Goal: Task Accomplishment & Management: Use online tool/utility

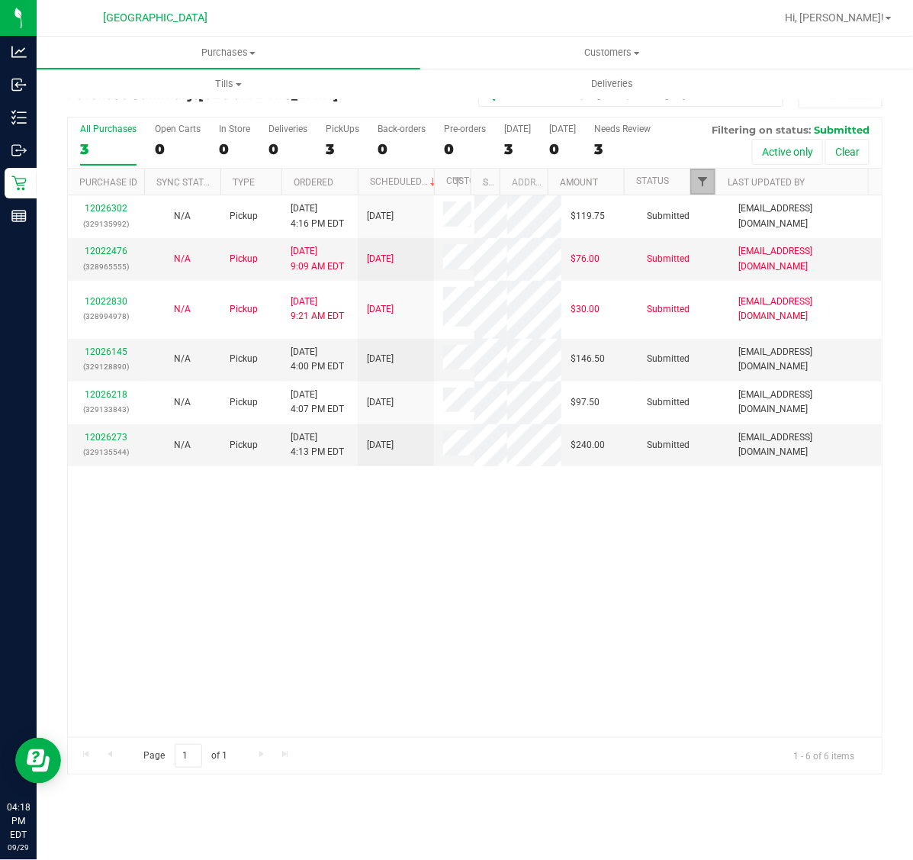
click at [700, 180] on span "Filter" at bounding box center [703, 181] width 12 height 12
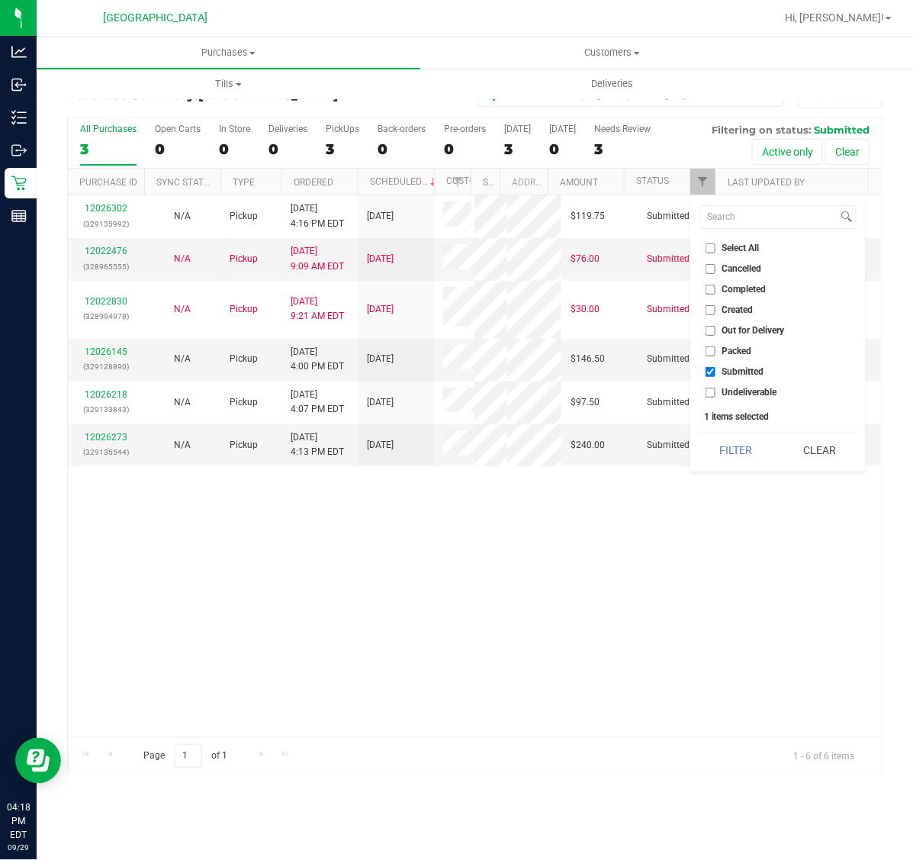
click at [595, 646] on div "12026302 (329135992) N/A Pickup [DATE] 4:16 PM EDT 9/30/2025 $119.75 Submitted …" at bounding box center [475, 466] width 814 height 542
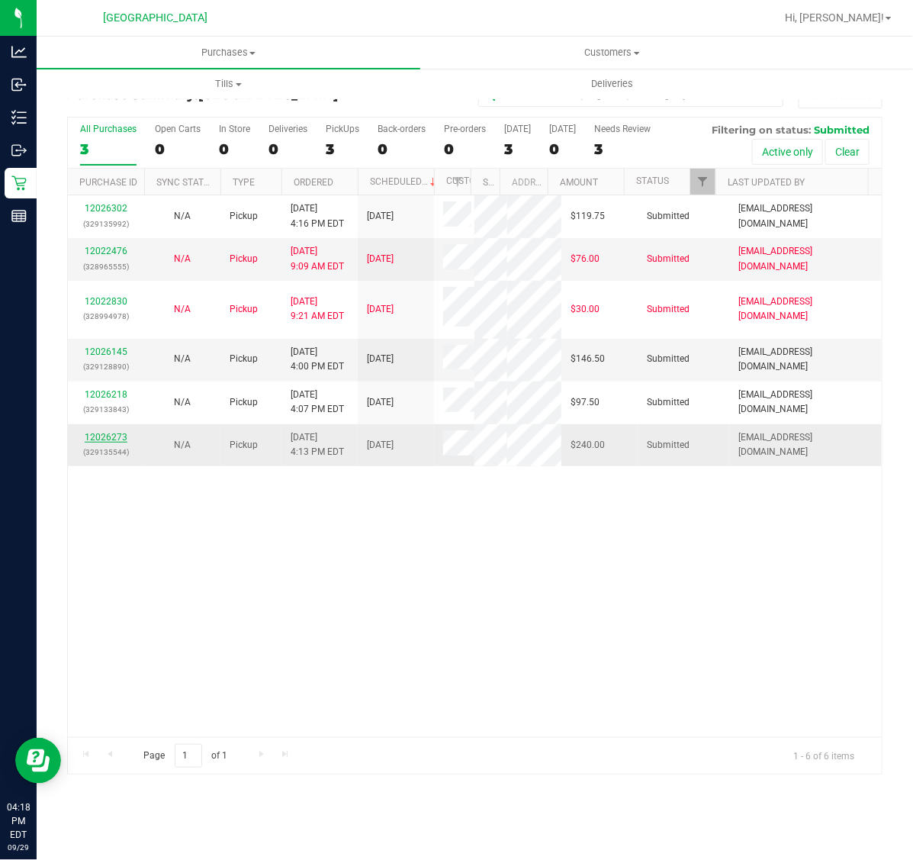
click at [108, 442] on link "12026273" at bounding box center [106, 437] width 43 height 11
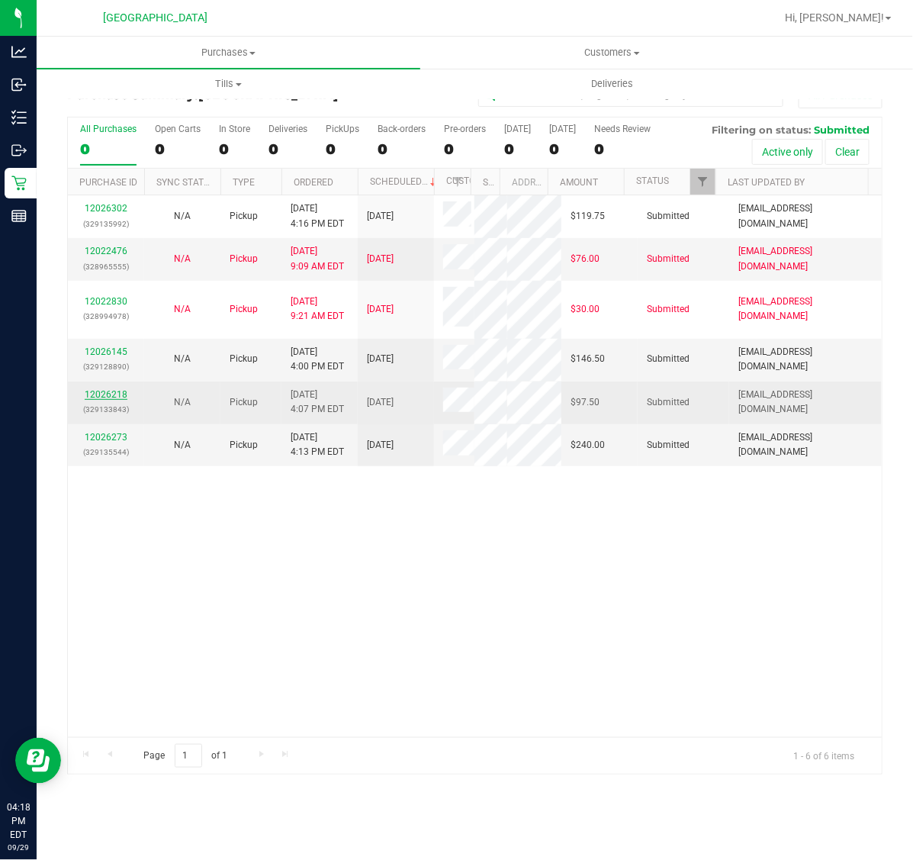
click at [108, 400] on link "12026218" at bounding box center [106, 394] width 43 height 11
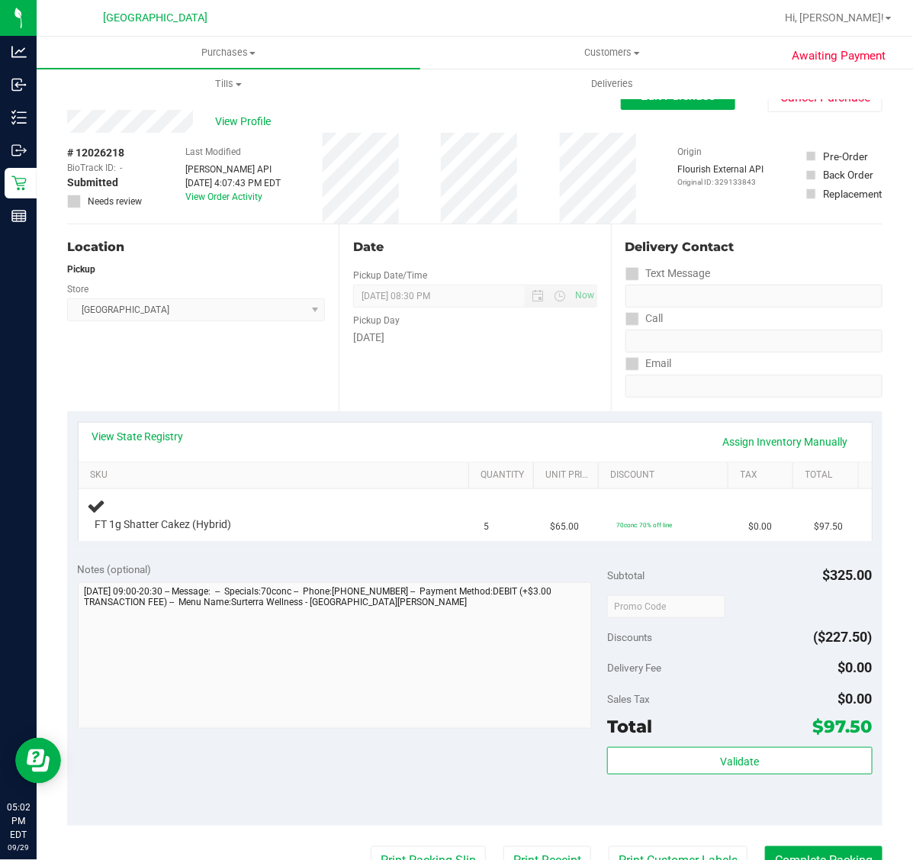
drag, startPoint x: 318, startPoint y: 362, endPoint x: 327, endPoint y: 362, distance: 8.4
click at [327, 362] on div "Location Pickup Store [GEOGRAPHIC_DATA] WC Select Store [PERSON_NAME][GEOGRAPHI…" at bounding box center [203, 317] width 272 height 187
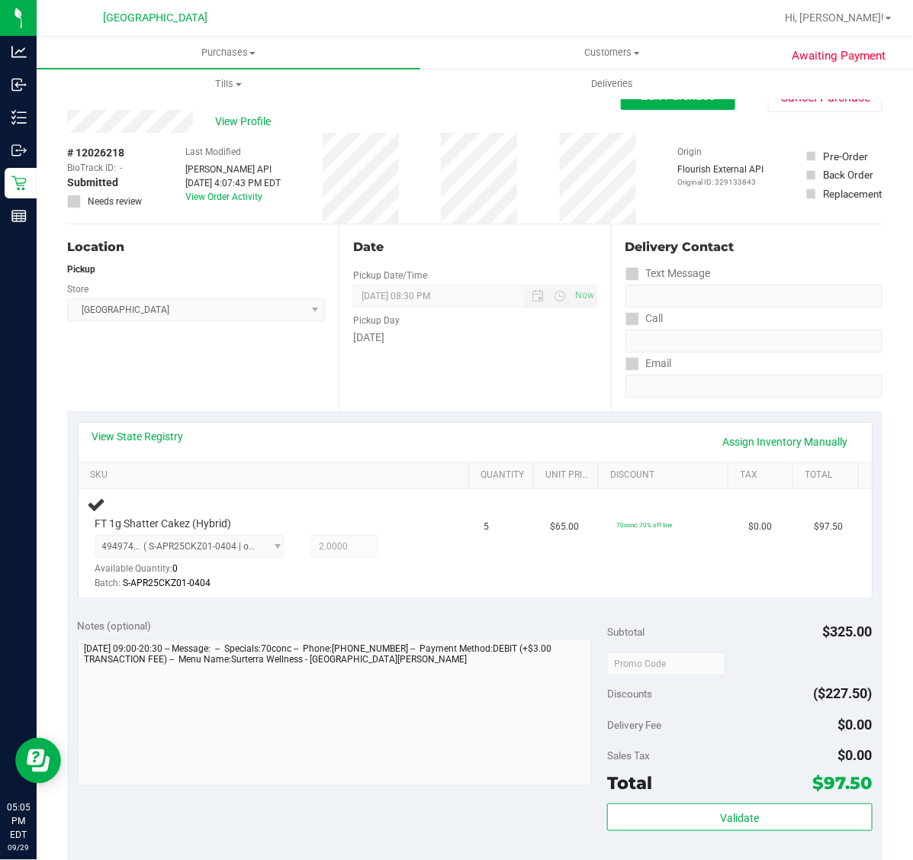
click at [435, 126] on div "View Profile" at bounding box center [344, 121] width 554 height 23
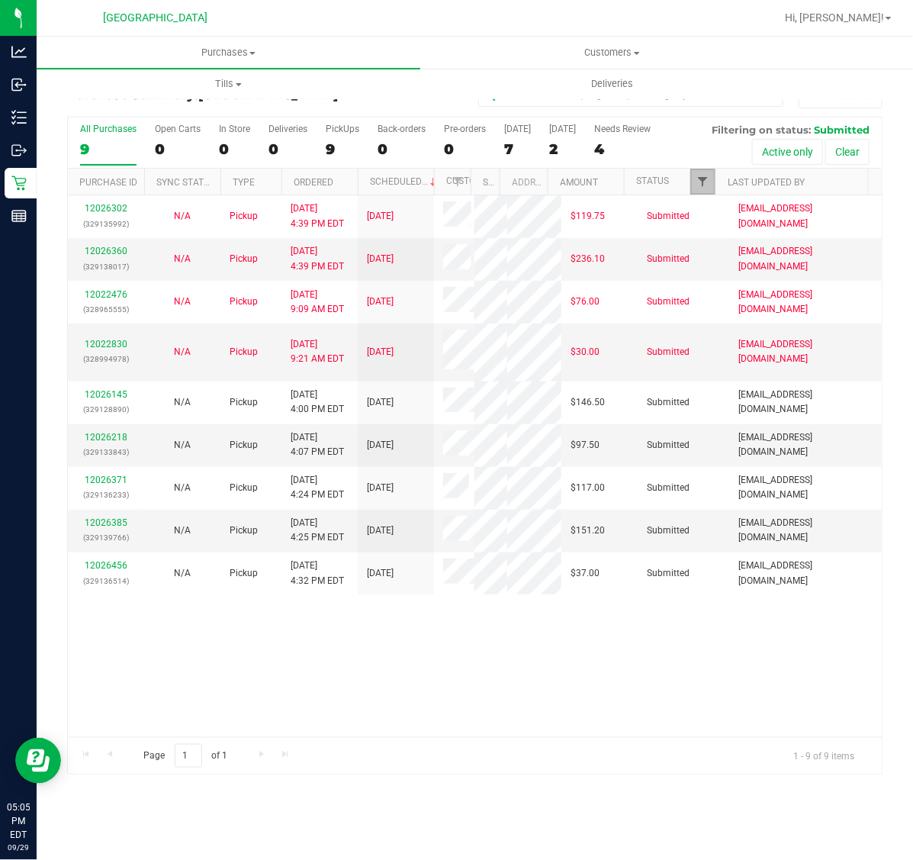
click at [706, 185] on span "Filter" at bounding box center [703, 181] width 12 height 12
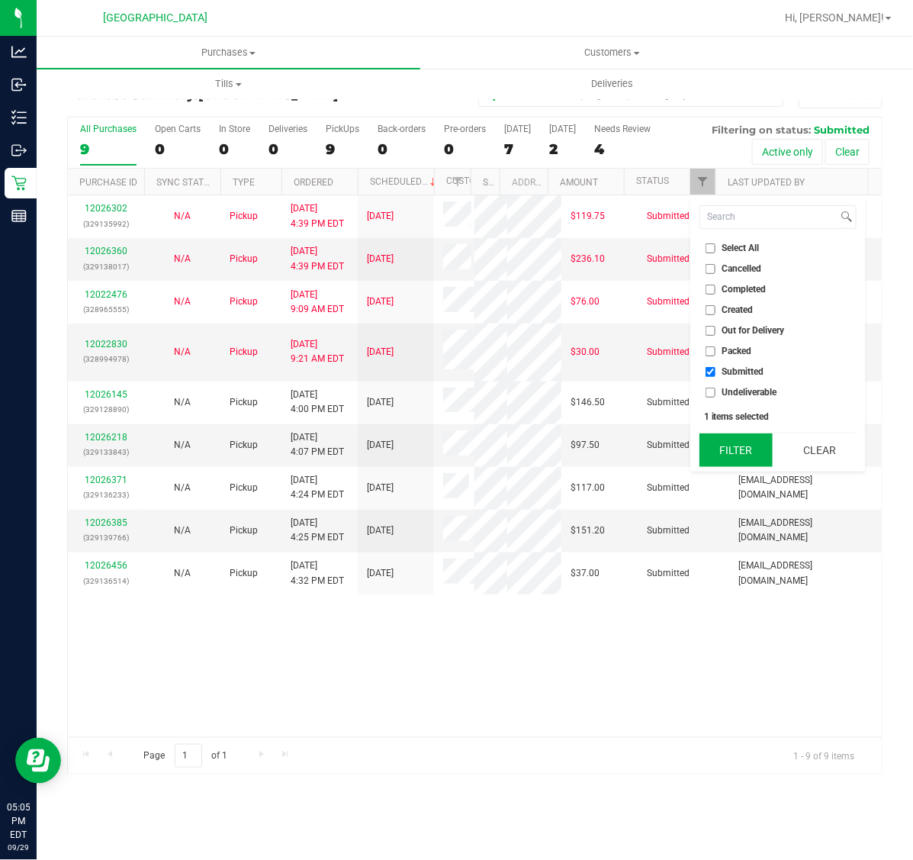
click at [729, 447] on button "Filter" at bounding box center [736, 450] width 73 height 34
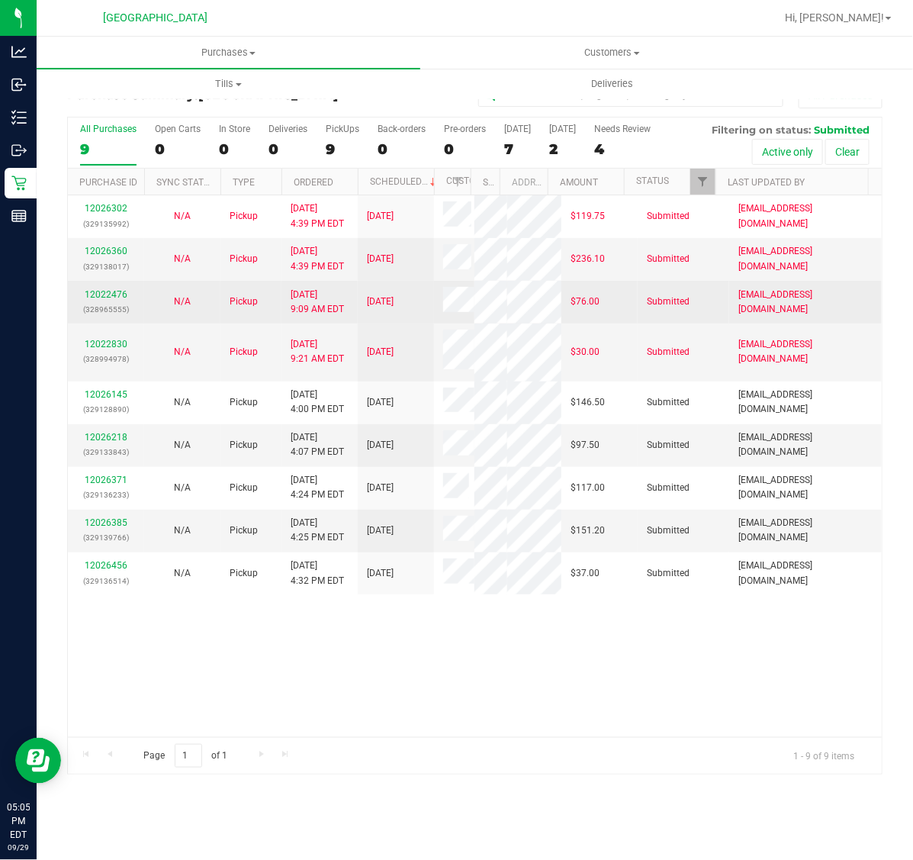
scroll to position [131, 0]
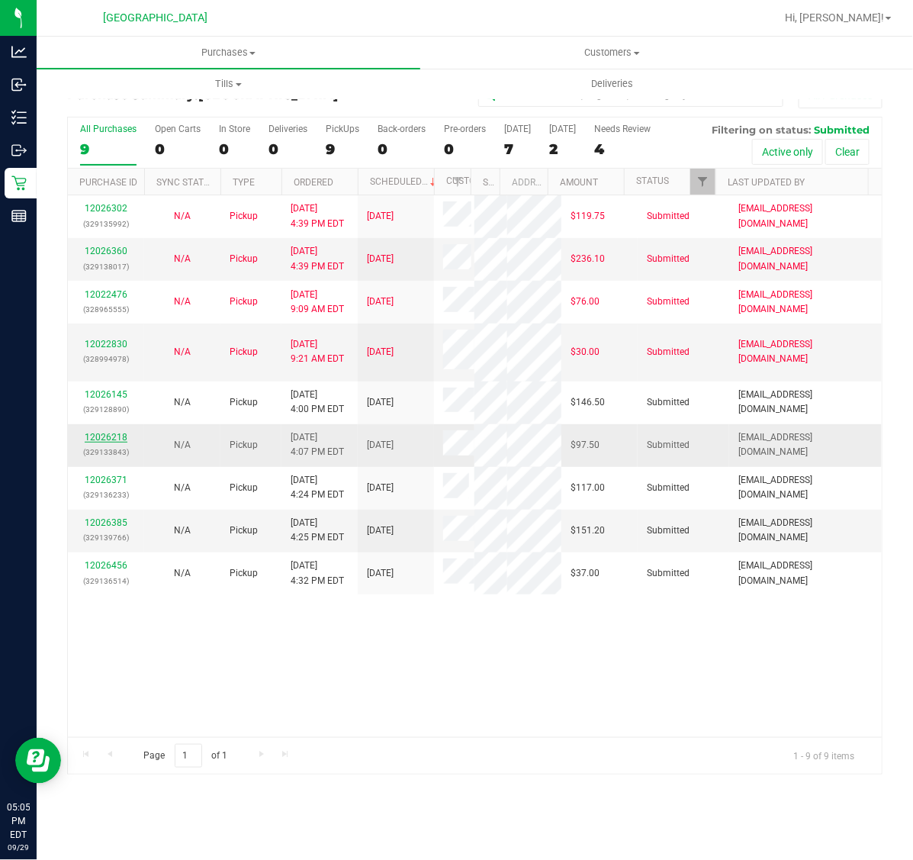
click at [101, 442] on link "12026218" at bounding box center [106, 437] width 43 height 11
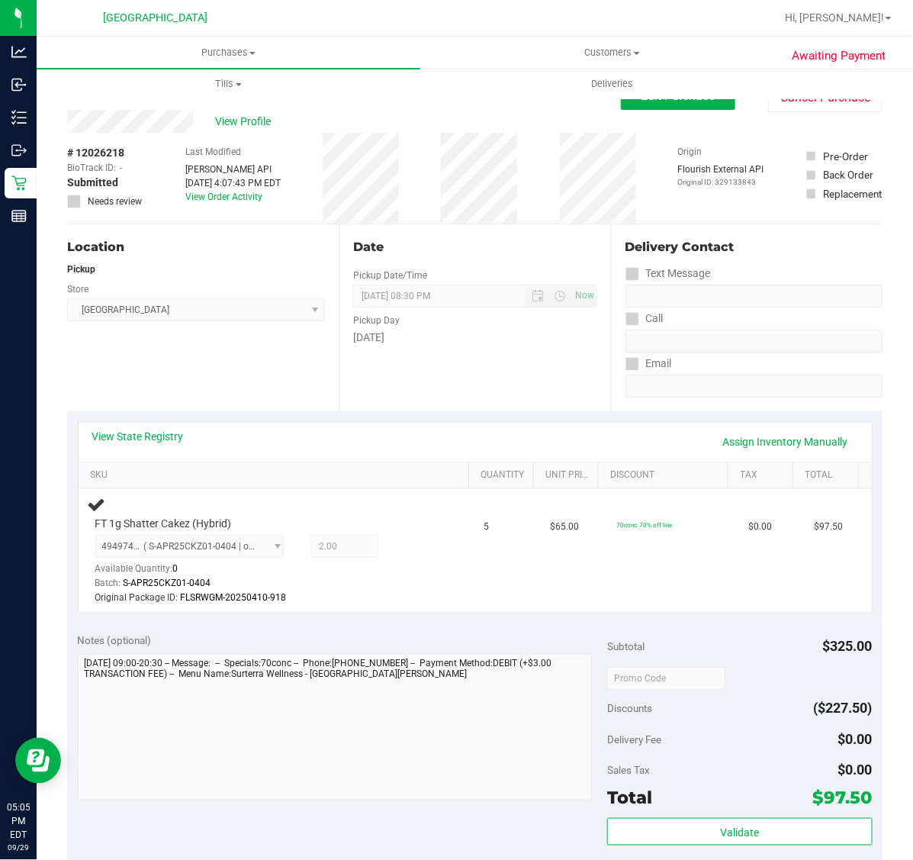
click at [466, 632] on div "Notes (optional)" at bounding box center [343, 639] width 530 height 15
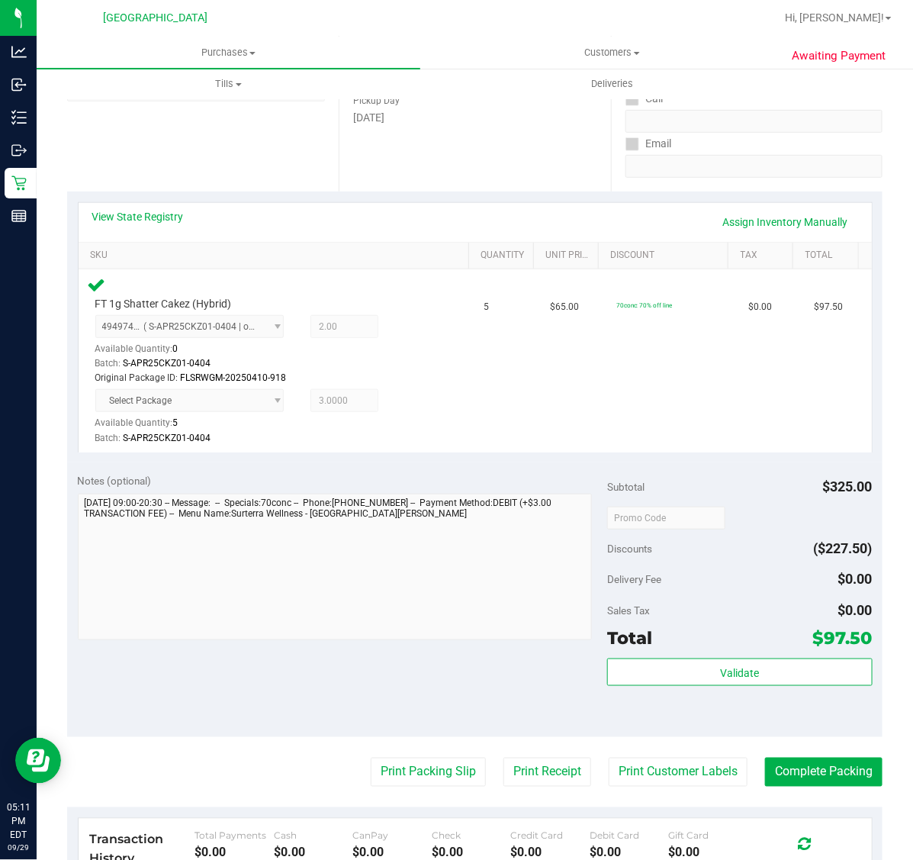
scroll to position [286, 0]
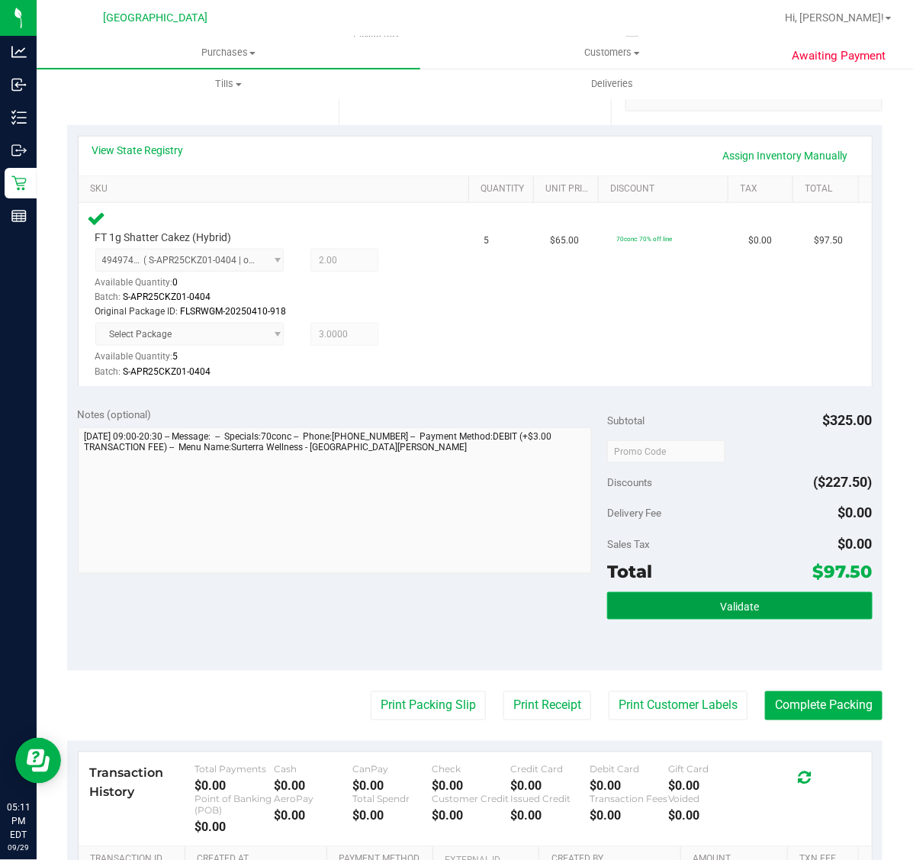
click at [680, 607] on button "Validate" at bounding box center [739, 605] width 265 height 27
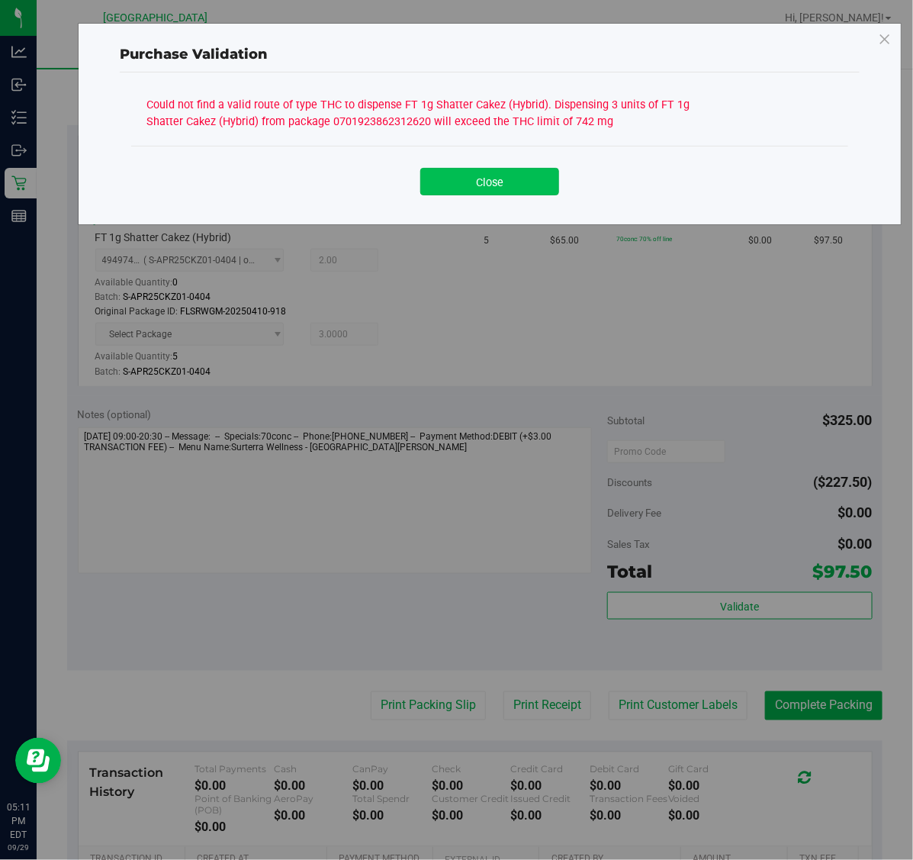
click at [526, 176] on button "Close" at bounding box center [489, 181] width 139 height 27
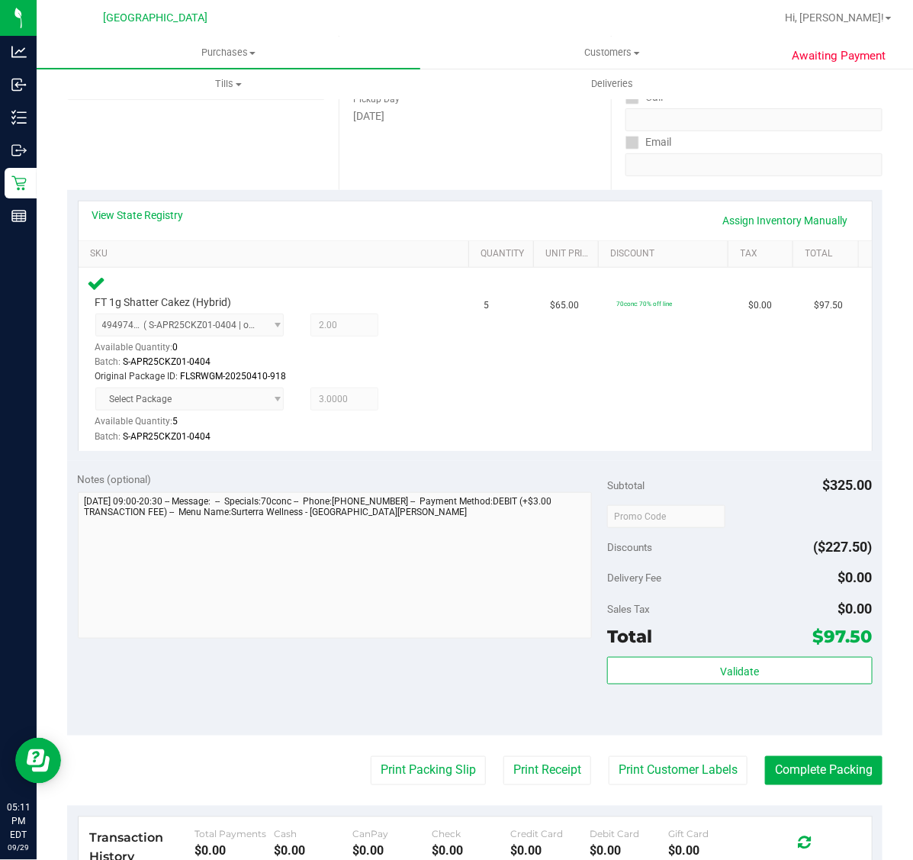
scroll to position [95, 0]
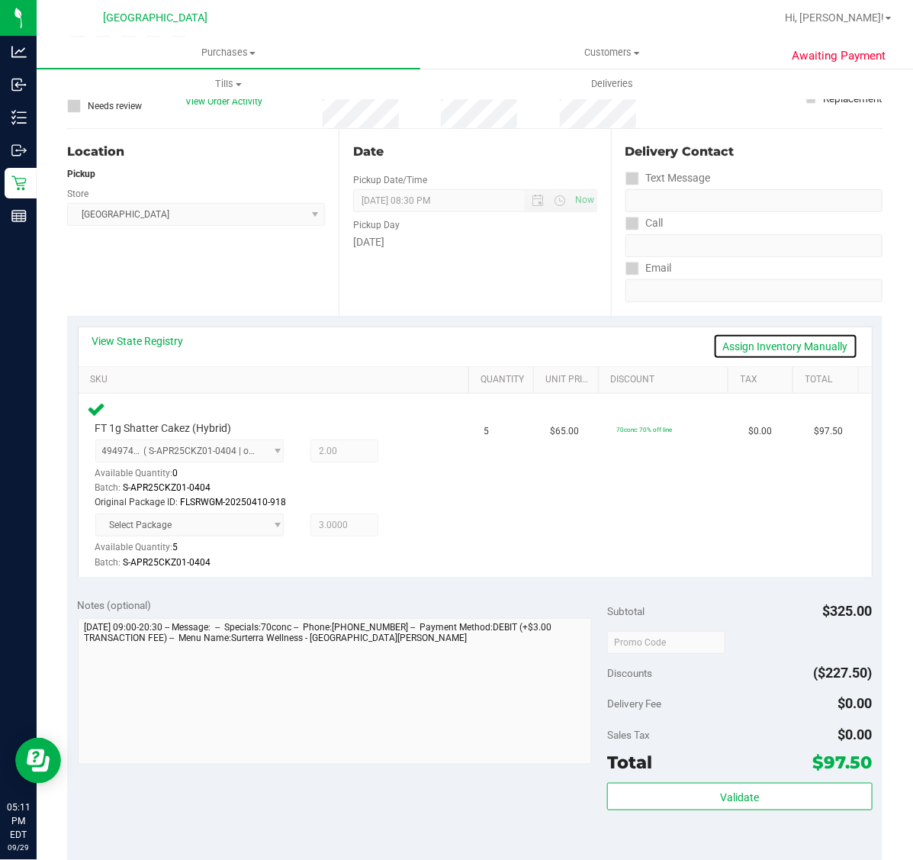
click at [784, 345] on link "Assign Inventory Manually" at bounding box center [785, 346] width 145 height 26
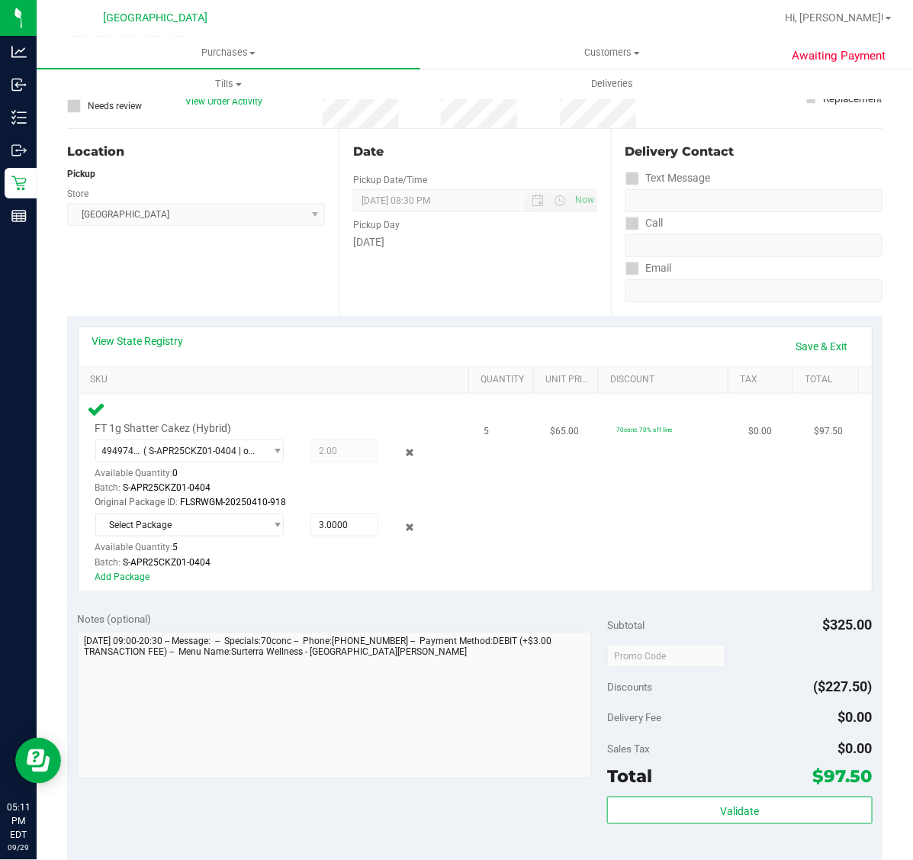
click at [410, 446] on div "4949740023236288 ( S-APR25CKZ01-0404 | orig: FLSRWGM-20250410-918 ) 49497400232…" at bounding box center [265, 474] width 340 height 71
click at [390, 446] on div at bounding box center [392, 452] width 28 height 18
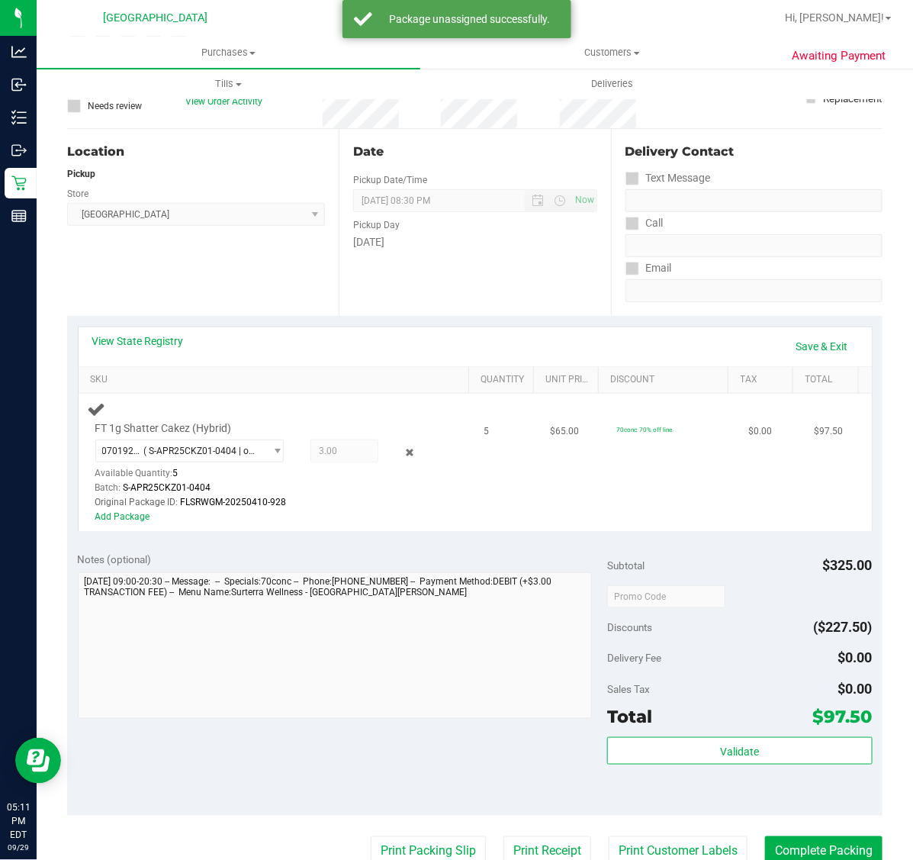
click at [401, 446] on icon at bounding box center [409, 453] width 16 height 18
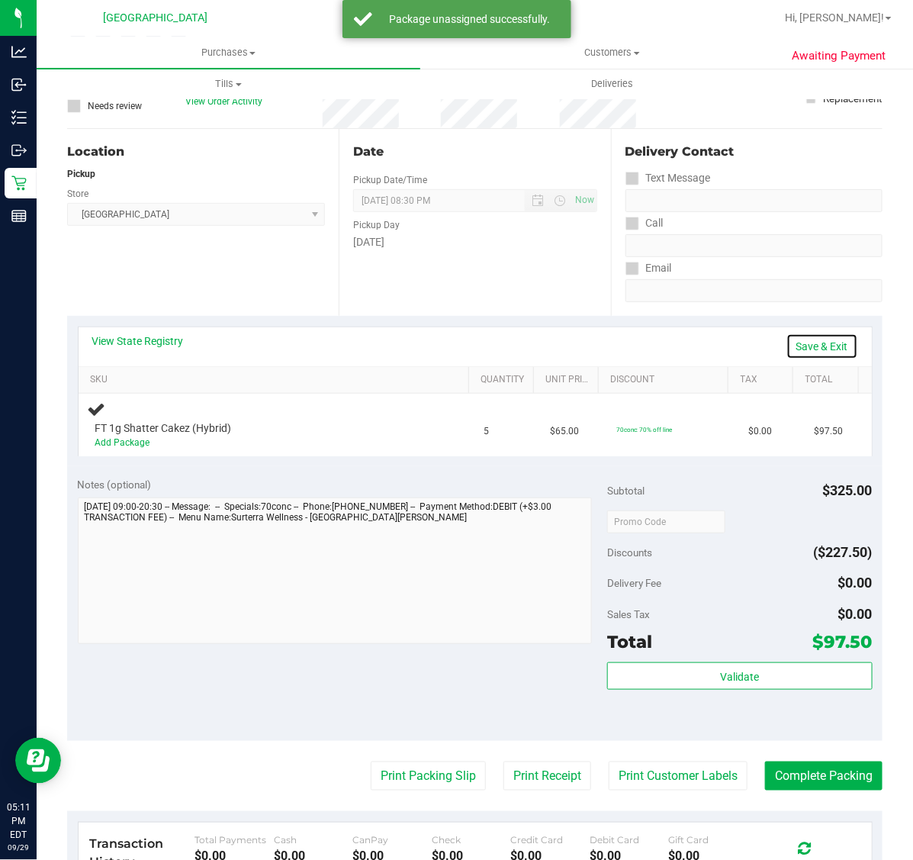
click at [809, 356] on link "Save & Exit" at bounding box center [823, 346] width 72 height 26
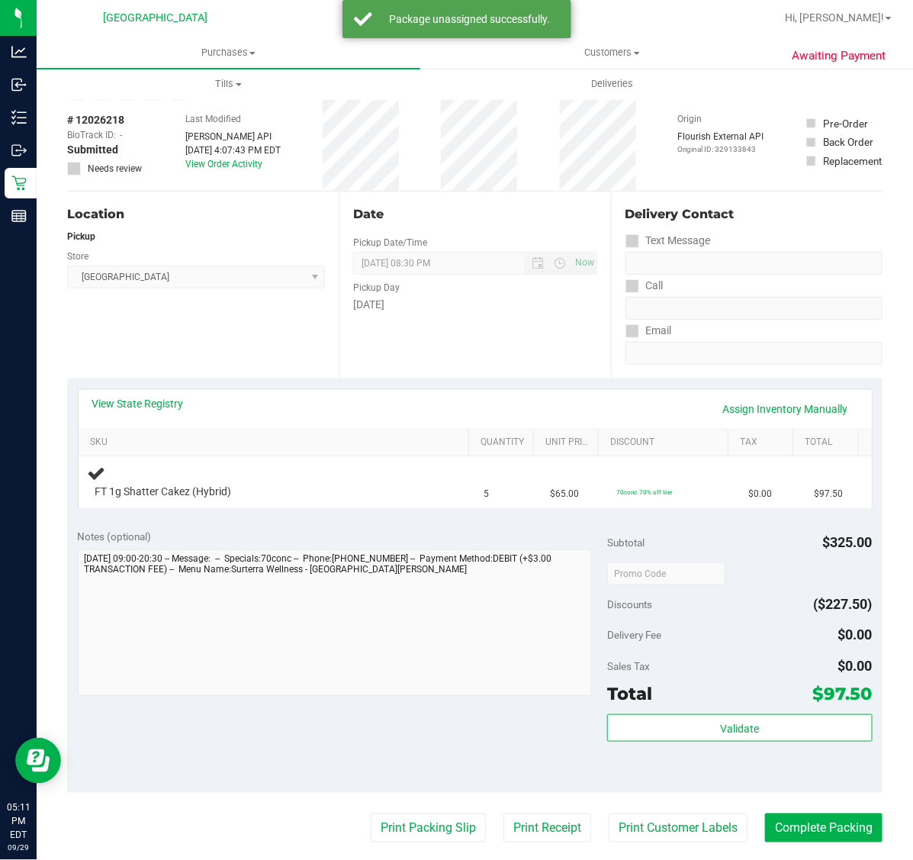
scroll to position [0, 0]
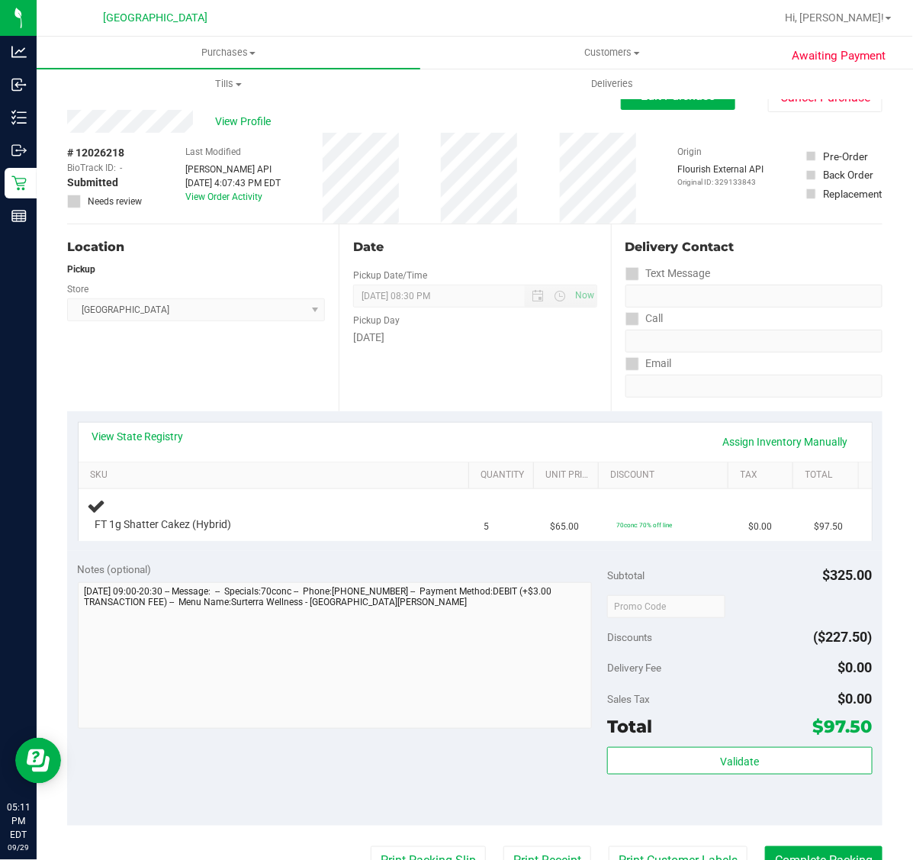
click at [759, 250] on div "Delivery Contact" at bounding box center [754, 247] width 257 height 18
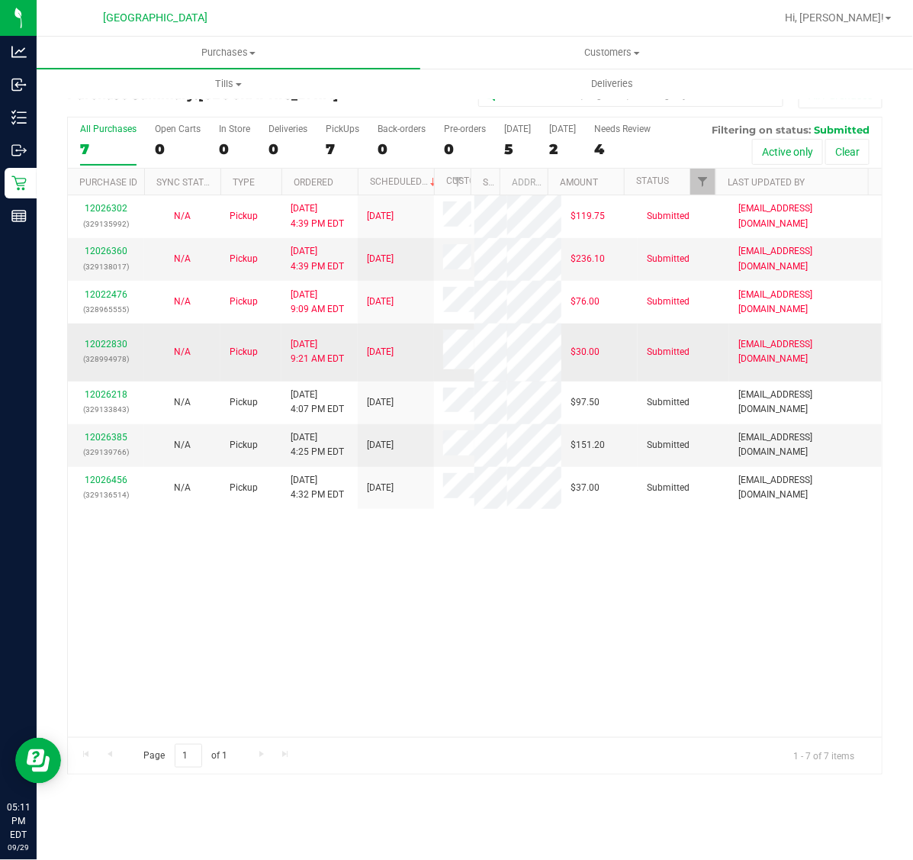
scroll to position [47, 0]
click at [117, 459] on div "12026385 (329139766)" at bounding box center [106, 444] width 58 height 29
click at [116, 442] on link "12026385" at bounding box center [106, 437] width 43 height 11
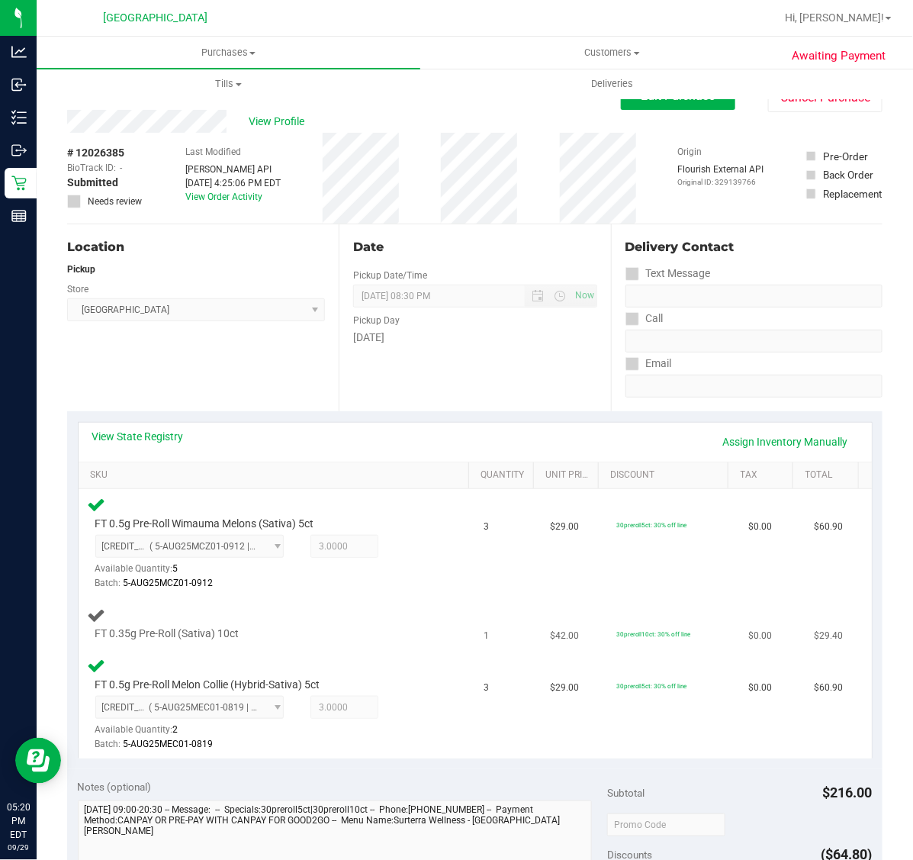
click at [366, 599] on td "FT 0.35g Pre-Roll (Sativa) 10ct" at bounding box center [277, 624] width 397 height 52
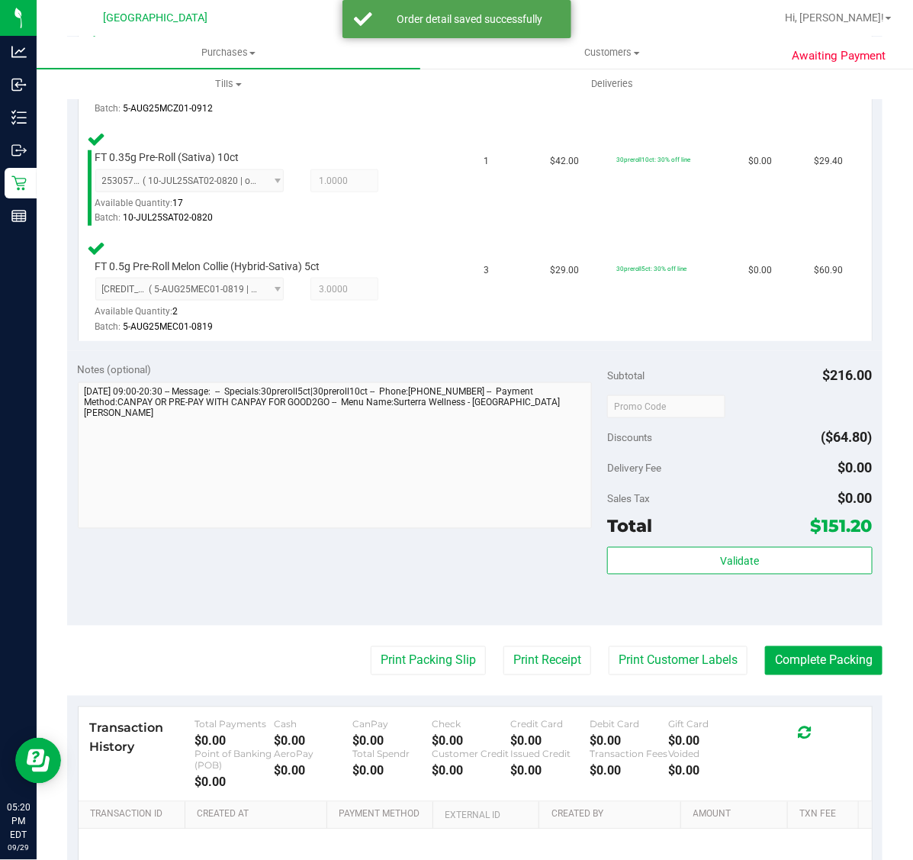
scroll to position [477, 0]
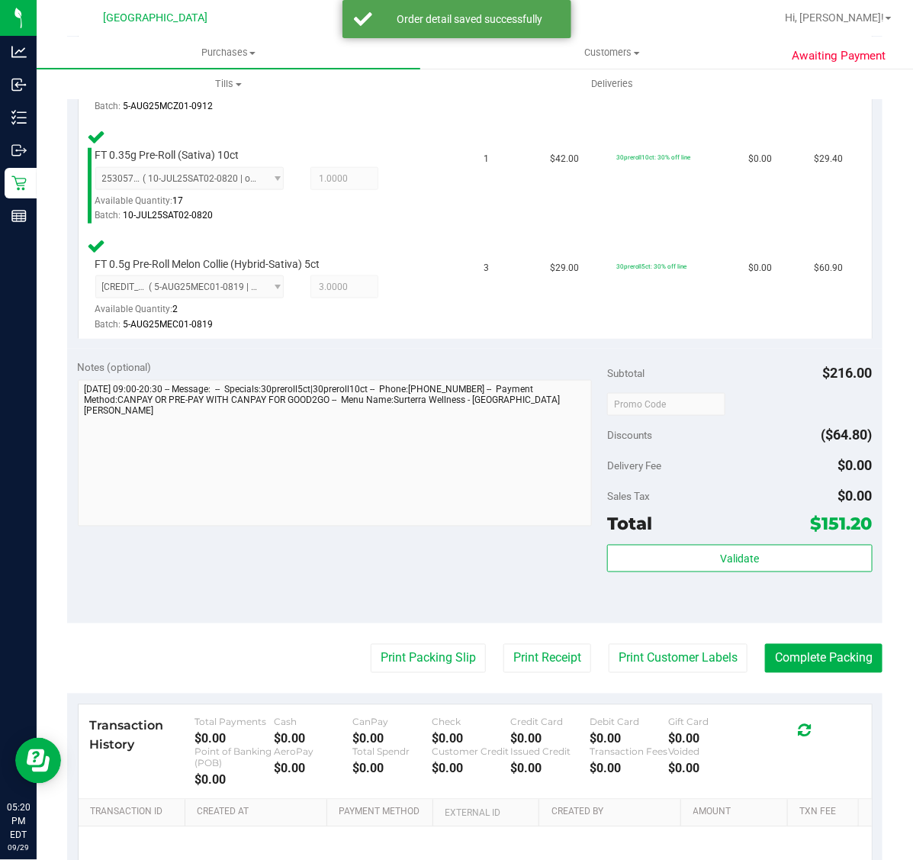
click at [706, 574] on div "Validate" at bounding box center [739, 579] width 265 height 69
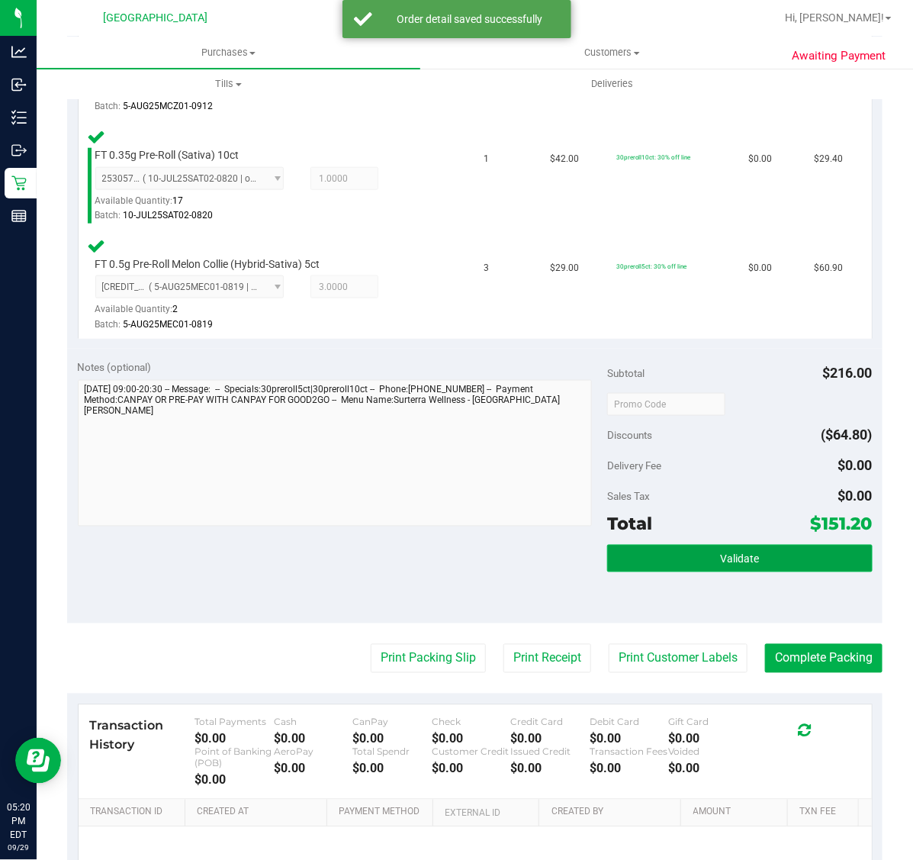
click at [709, 565] on button "Validate" at bounding box center [739, 558] width 265 height 27
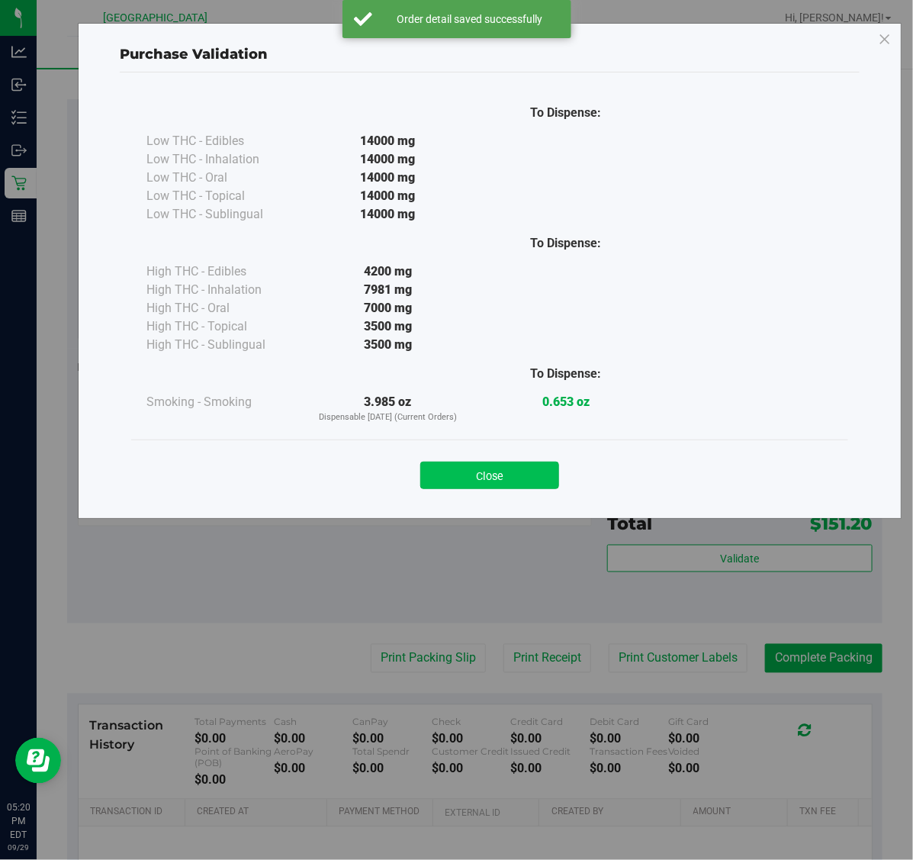
click at [524, 473] on button "Close" at bounding box center [489, 475] width 139 height 27
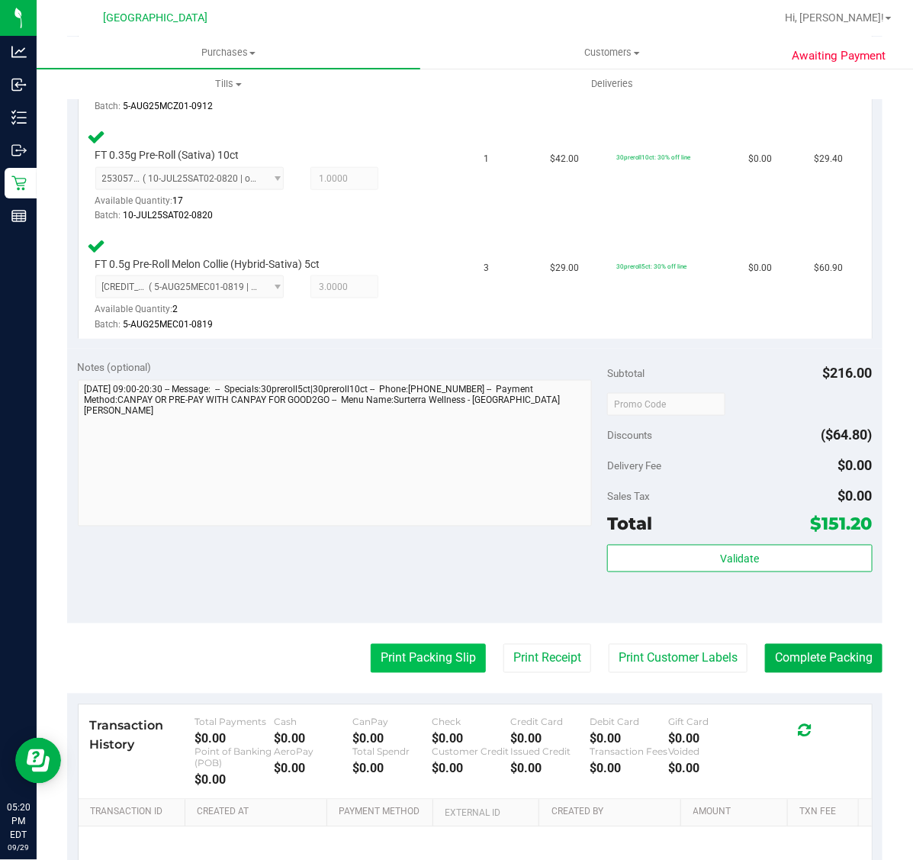
click at [410, 655] on button "Print Packing Slip" at bounding box center [428, 658] width 115 height 29
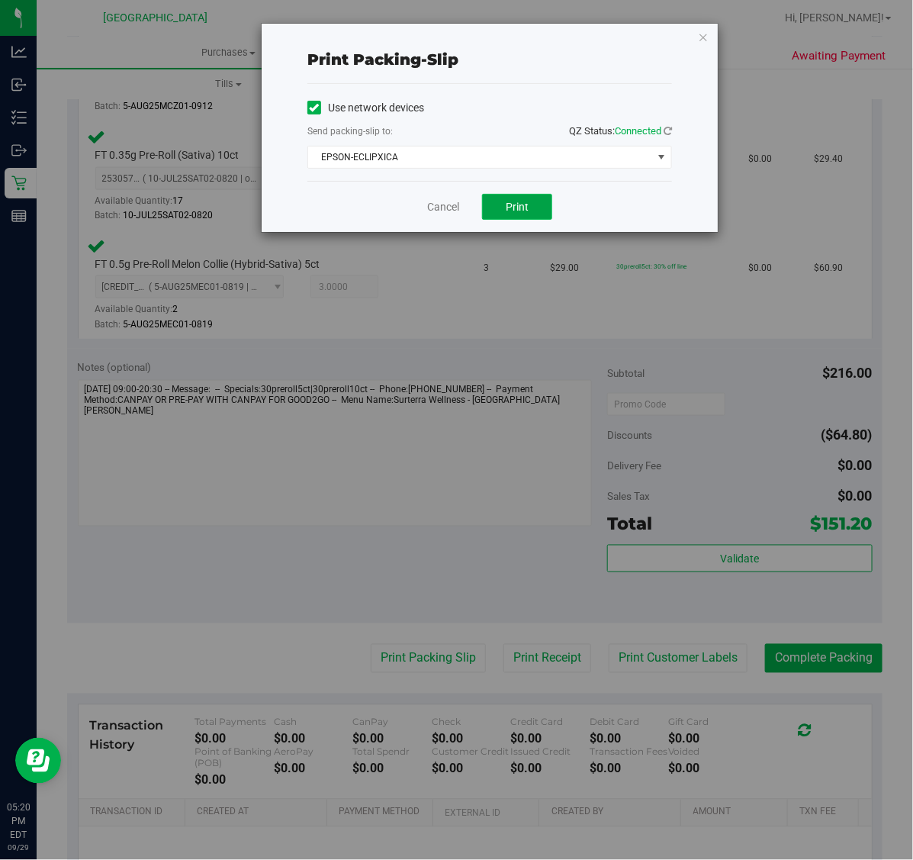
click at [516, 212] on span "Print" at bounding box center [517, 207] width 23 height 12
click at [706, 39] on icon "button" at bounding box center [703, 36] width 11 height 18
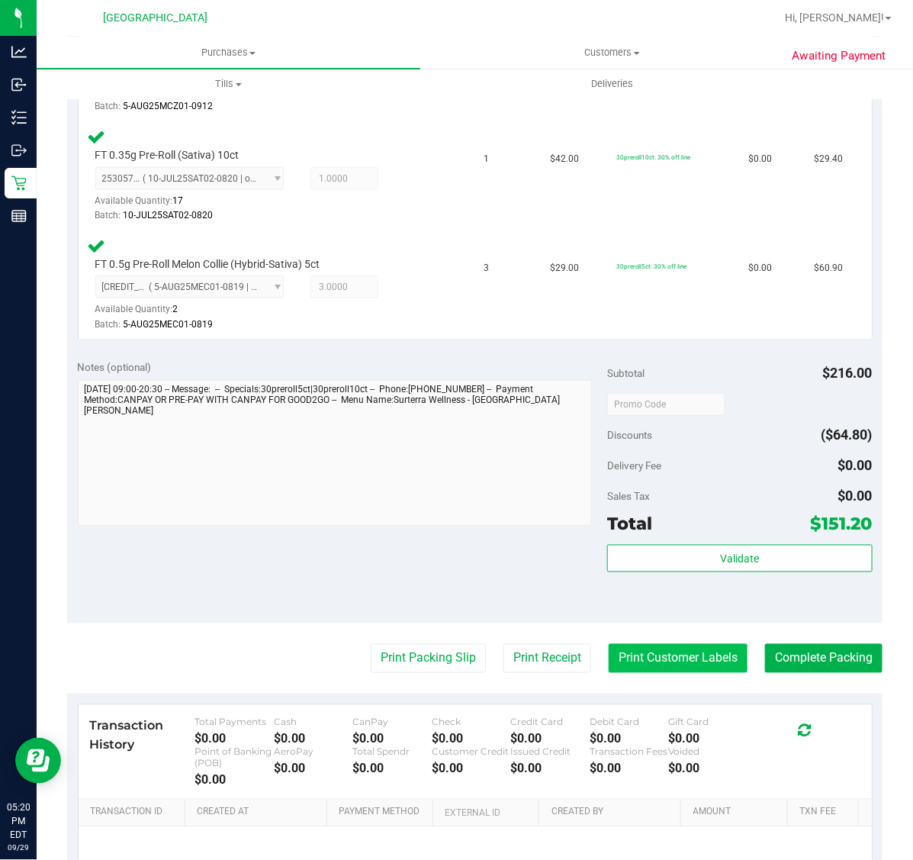
click at [629, 653] on button "Print Customer Labels" at bounding box center [678, 658] width 139 height 29
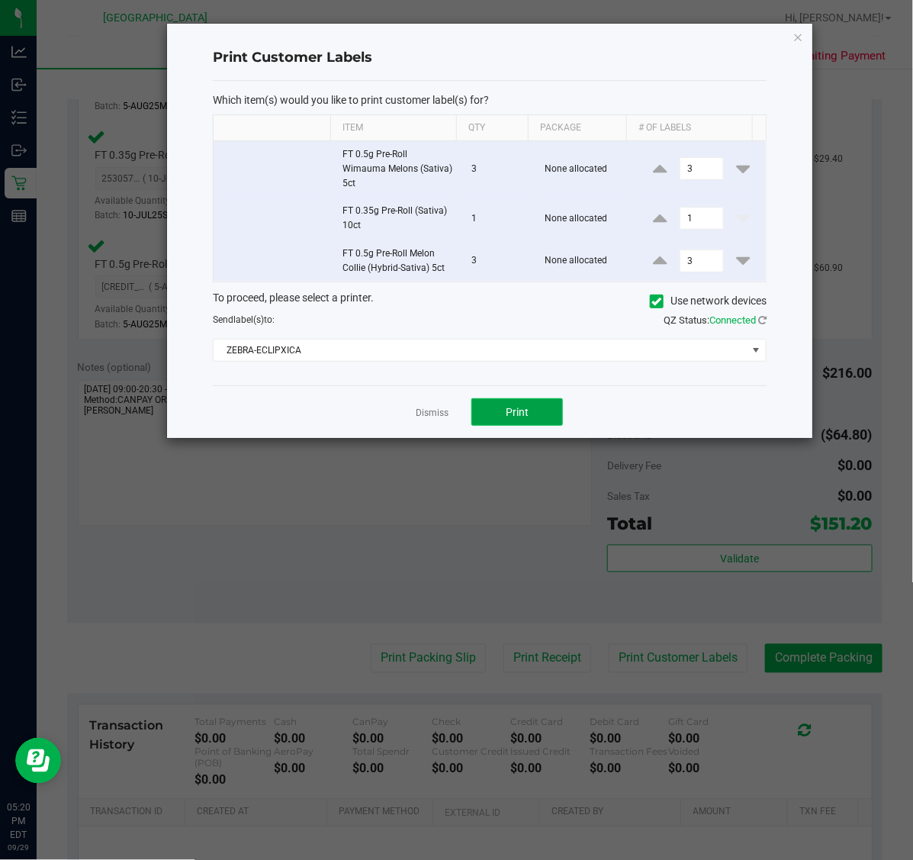
click at [534, 409] on button "Print" at bounding box center [517, 411] width 92 height 27
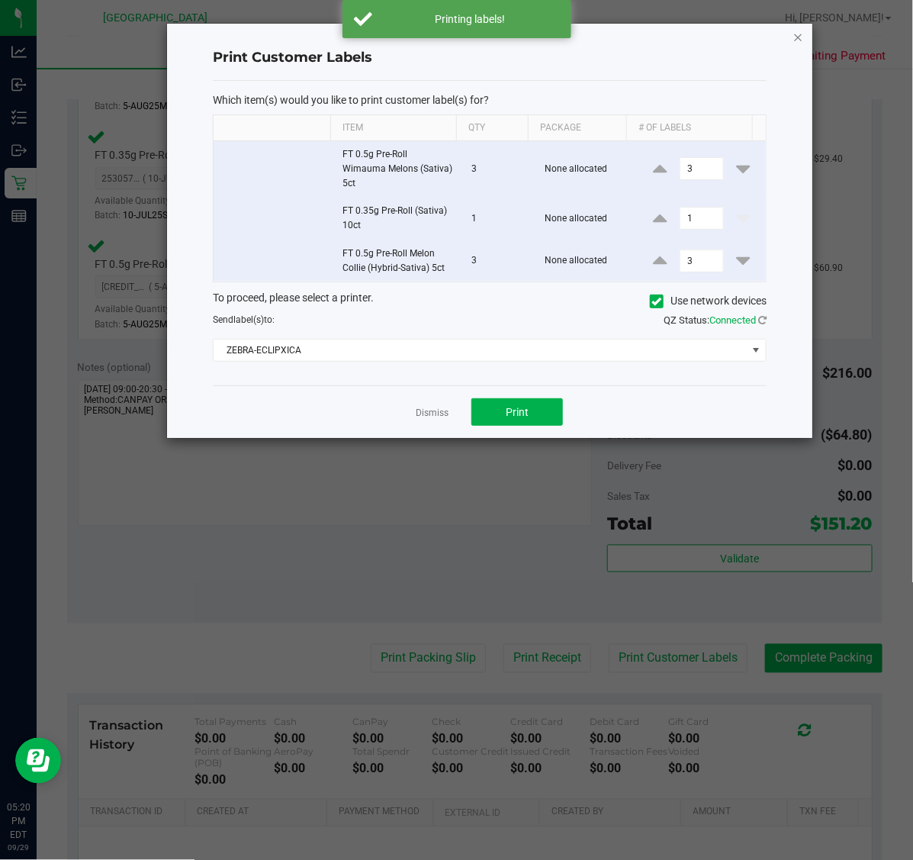
click at [800, 28] on icon "button" at bounding box center [798, 36] width 11 height 18
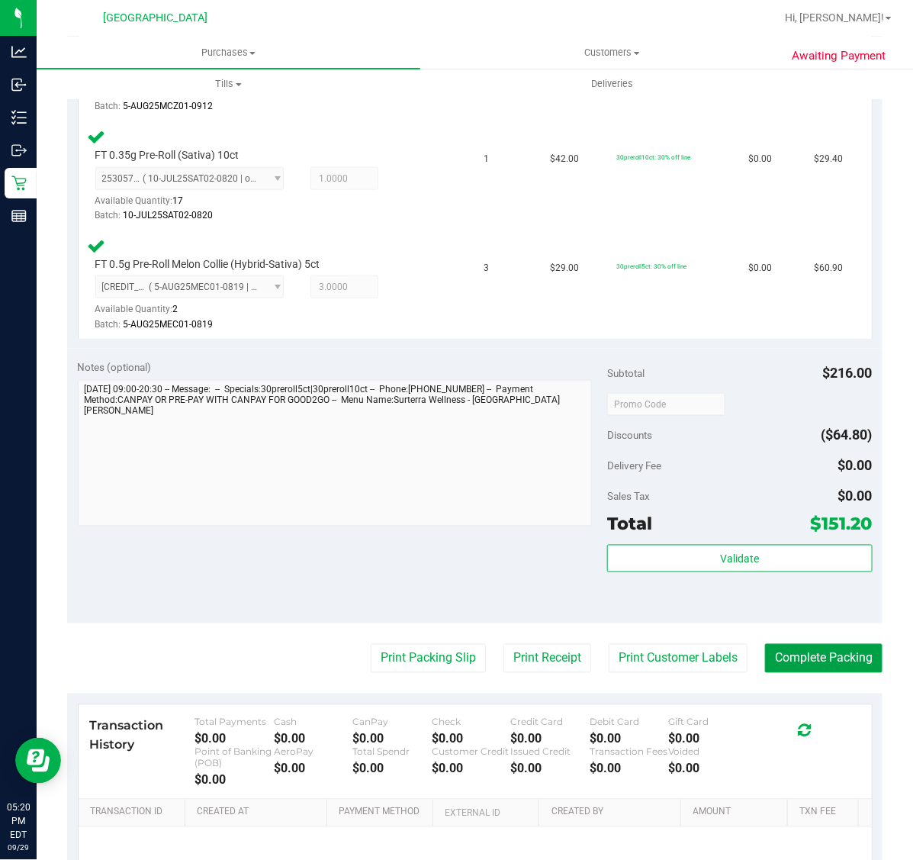
drag, startPoint x: 802, startPoint y: 649, endPoint x: 730, endPoint y: 581, distance: 98.8
click at [802, 645] on button "Complete Packing" at bounding box center [823, 658] width 117 height 29
